Goal: Task Accomplishment & Management: Use online tool/utility

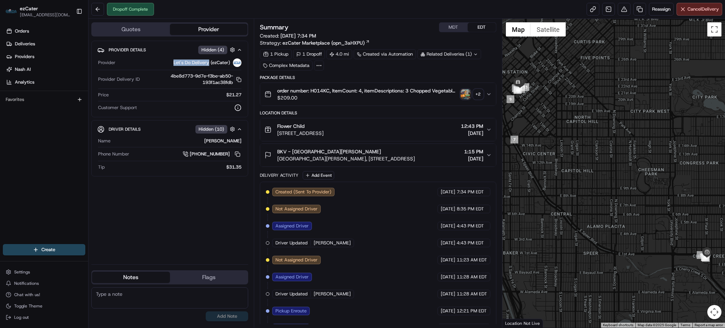
drag, startPoint x: 209, startPoint y: 61, endPoint x: 174, endPoint y: 61, distance: 34.7
click at [174, 61] on span "Let's Do Delivery (ezCater)" at bounding box center [202, 63] width 57 height 6
copy span "Let's Do Delivery"
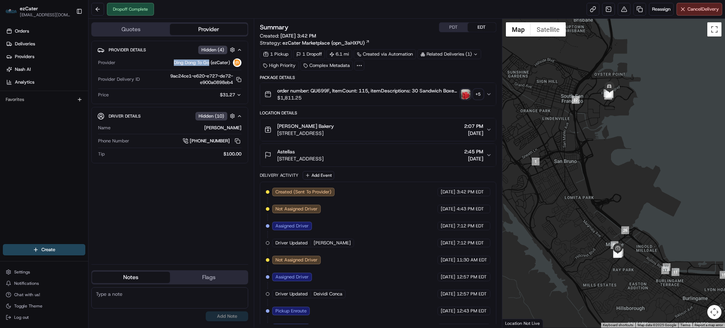
drag, startPoint x: 173, startPoint y: 60, endPoint x: 209, endPoint y: 61, distance: 35.4
click at [209, 61] on span "Ding Dong To Go (ezCater)" at bounding box center [202, 63] width 56 height 6
copy span "Ding Dong To Go"
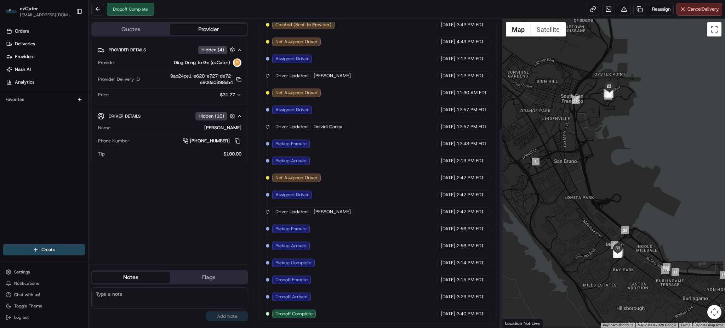
scroll to position [168, 0]
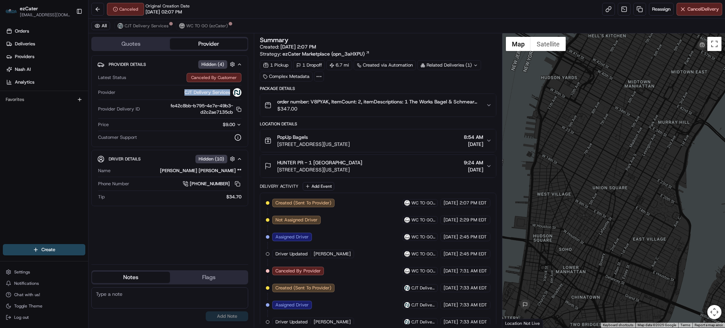
drag, startPoint x: 231, startPoint y: 91, endPoint x: 184, endPoint y: 92, distance: 47.1
click at [184, 92] on div "CJT Delivery Services" at bounding box center [179, 92] width 123 height 9
copy span "CJT Delivery Services"
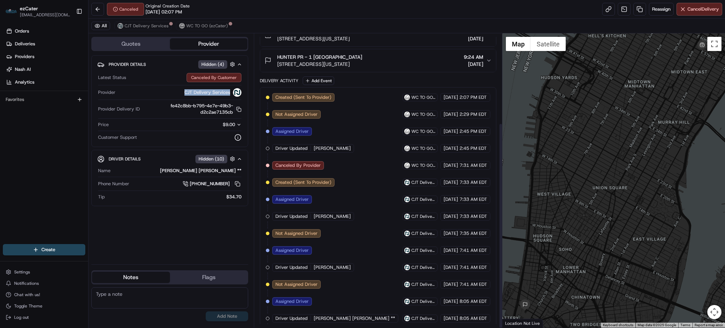
scroll to position [128, 0]
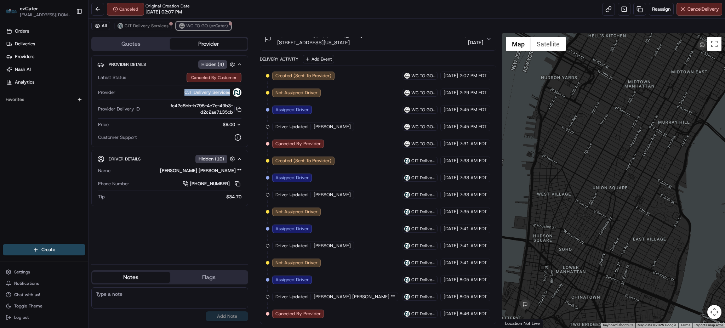
click at [191, 26] on span "WC TO GO (ezCater)" at bounding box center [207, 26] width 42 height 6
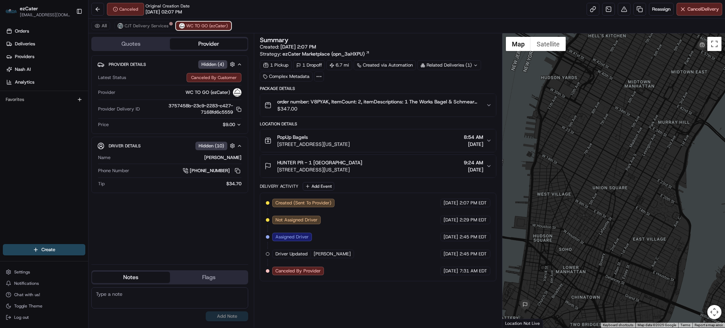
scroll to position [0, 0]
drag, startPoint x: 209, startPoint y: 92, endPoint x: 188, endPoint y: 91, distance: 20.9
click at [188, 91] on span "WC TO GO (ezCater)" at bounding box center [208, 92] width 45 height 6
copy span "WC TO GO"
